Goal: Task Accomplishment & Management: Use online tool/utility

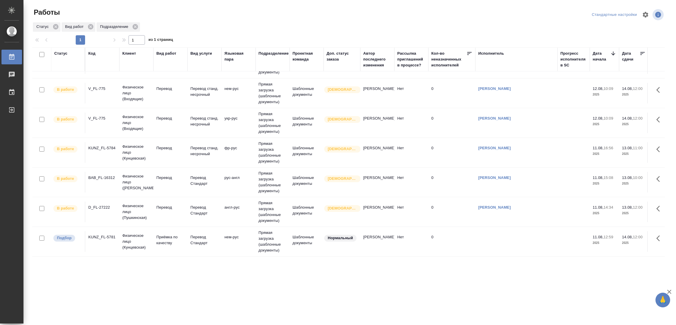
scroll to position [117, 0]
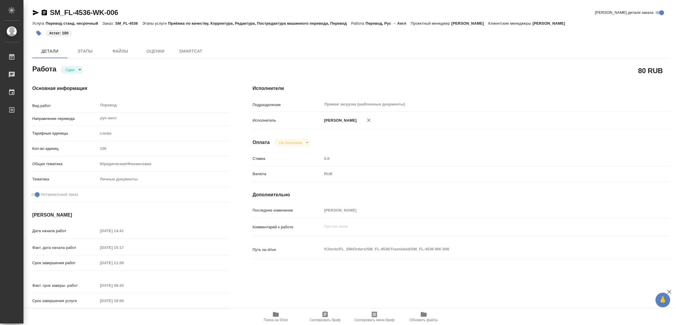
type textarea "x"
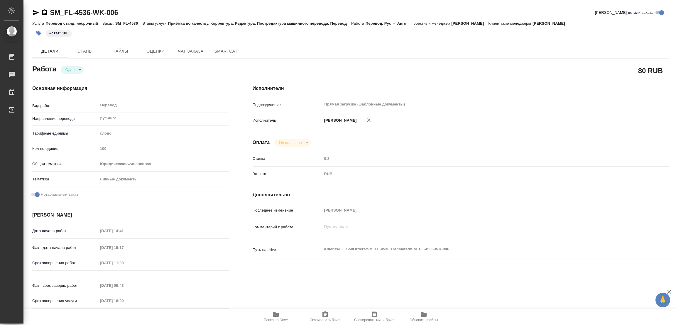
type textarea "x"
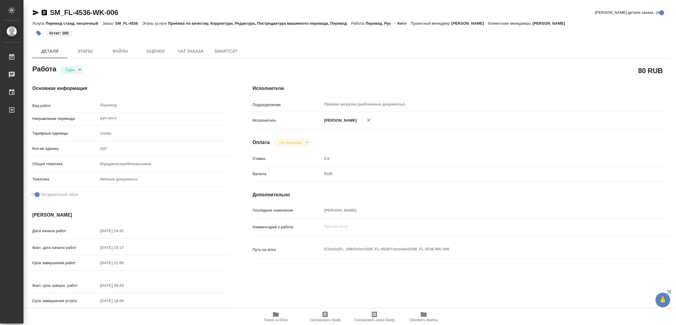
type textarea "x"
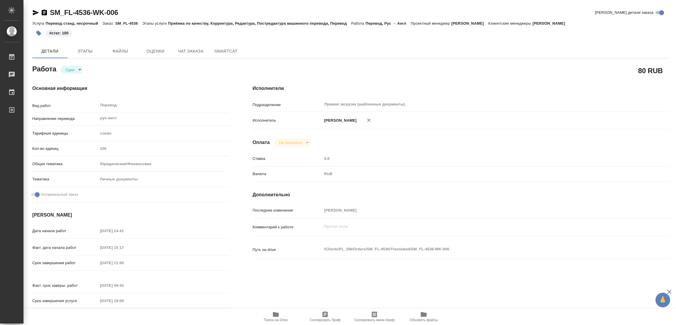
type textarea "x"
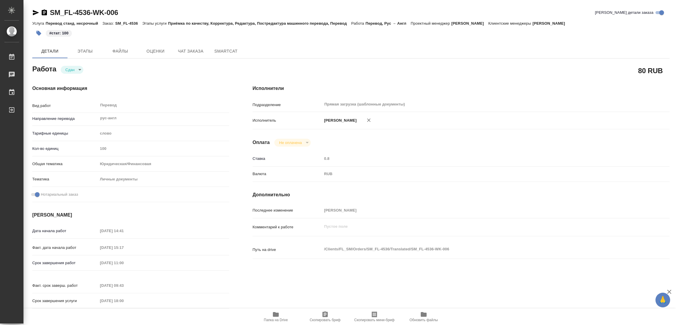
type textarea "x"
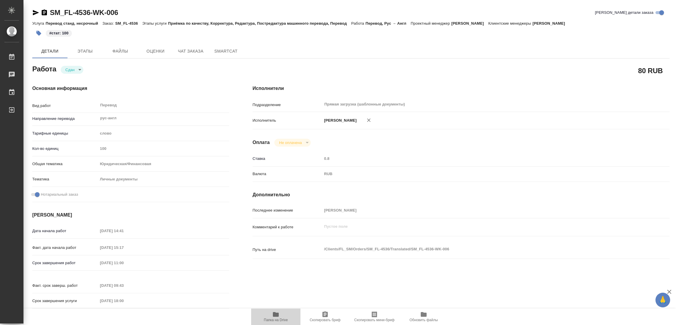
click at [276, 315] on icon "button" at bounding box center [276, 314] width 6 height 5
type textarea "x"
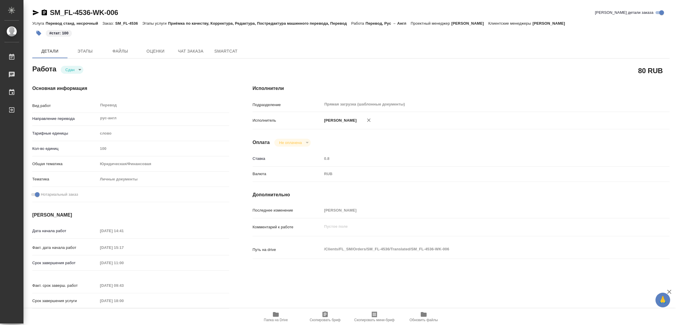
type textarea "x"
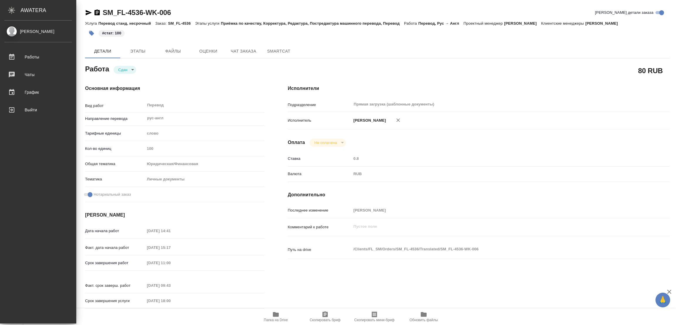
type textarea "x"
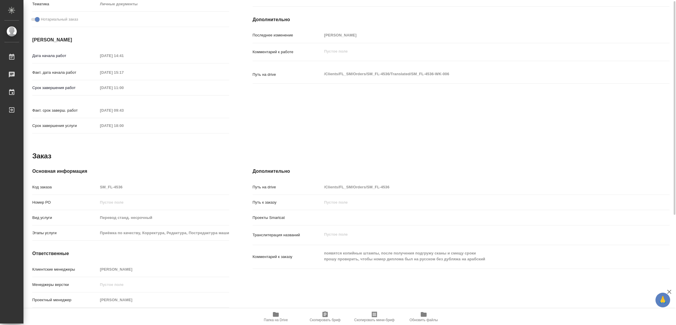
scroll to position [62, 0]
